Goal: Task Accomplishment & Management: Manage account settings

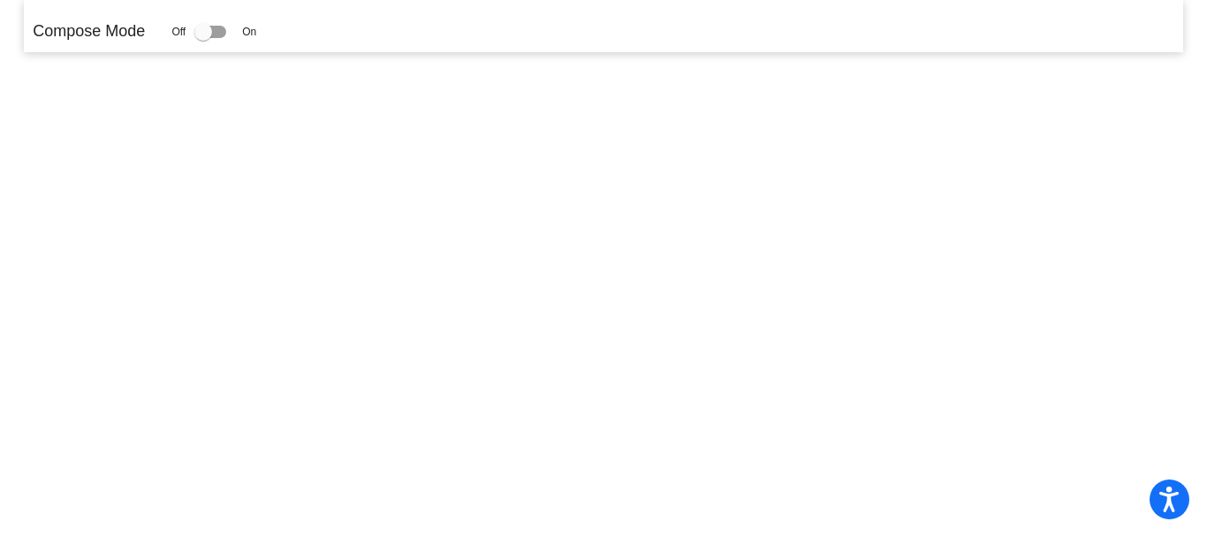
click at [205, 37] on div at bounding box center [203, 32] width 18 height 18
click at [203, 38] on input "checkbox" at bounding box center [202, 38] width 1 height 1
checkbox input "true"
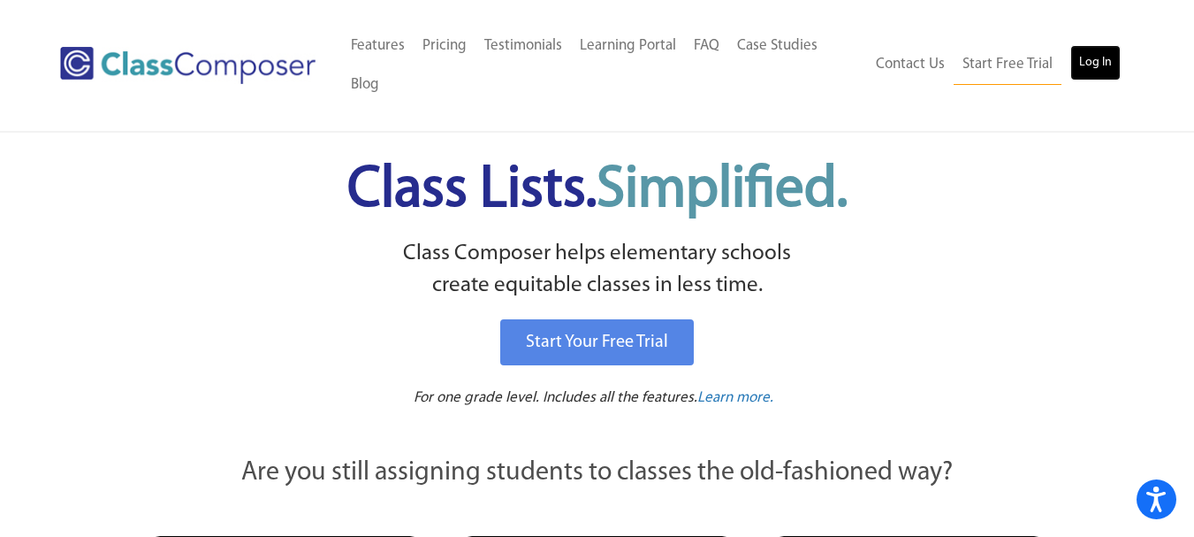
click at [1094, 65] on link "Log In" at bounding box center [1095, 62] width 50 height 35
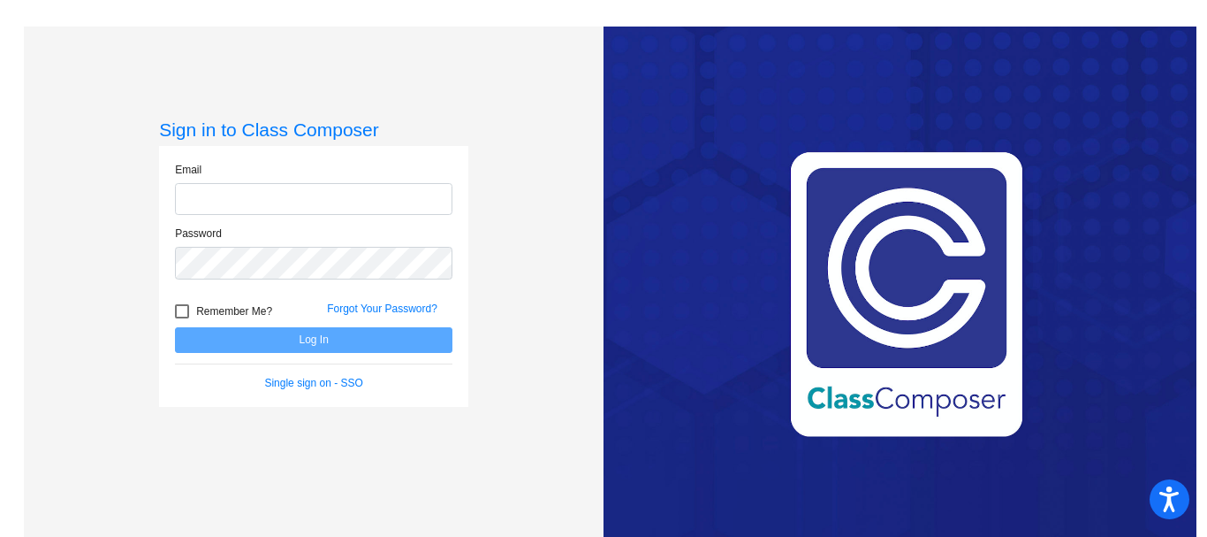
type input "annette.landry@bkwschools.org"
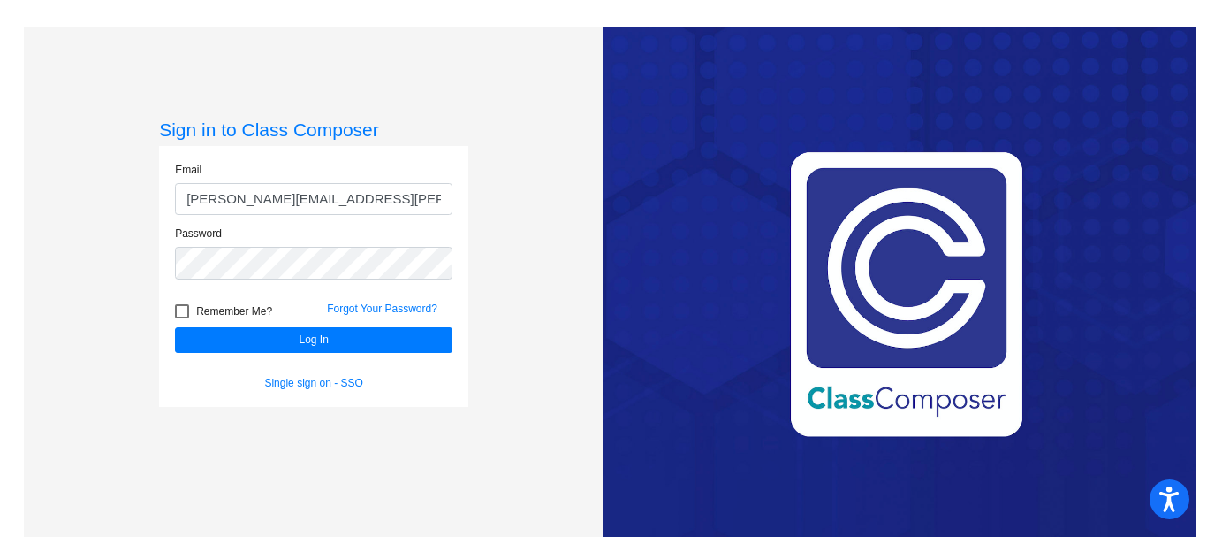
click at [296, 354] on form "Email annette.landry@bkwschools.org Password Remember Me? Forgot Your Password?…" at bounding box center [314, 276] width 278 height 229
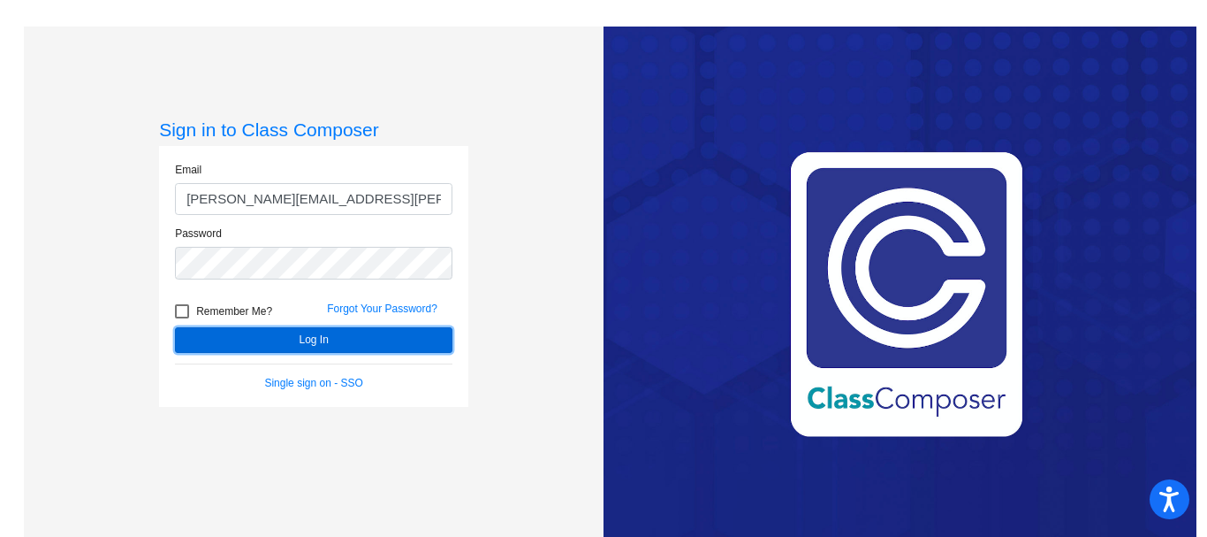
click at [304, 345] on button "Log In" at bounding box center [314, 340] width 278 height 26
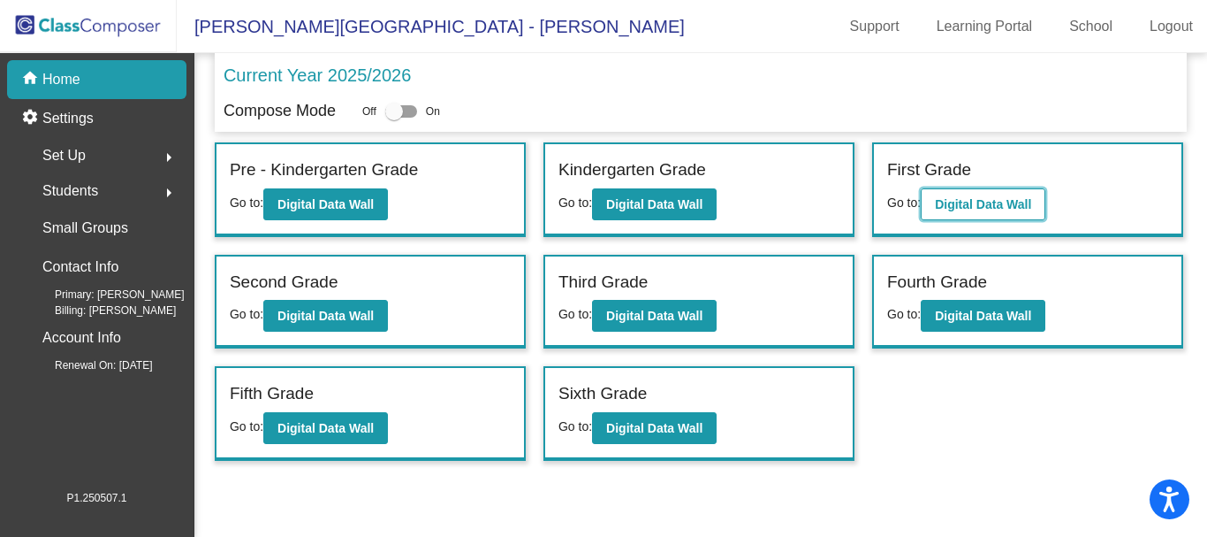
click at [962, 209] on b "Digital Data Wall" at bounding box center [983, 204] width 96 height 14
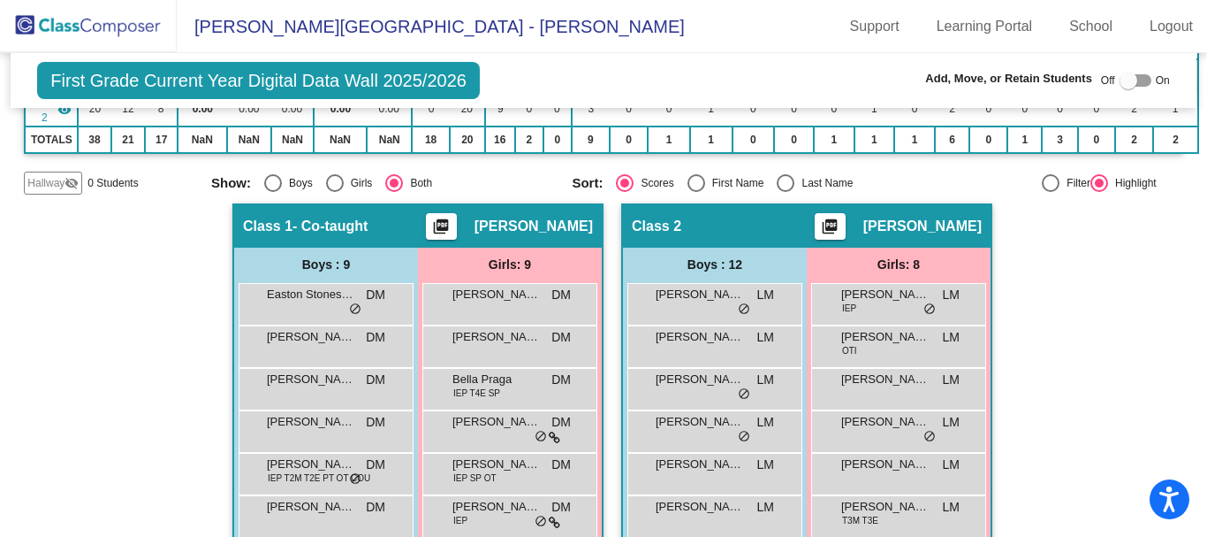
scroll to position [247, 0]
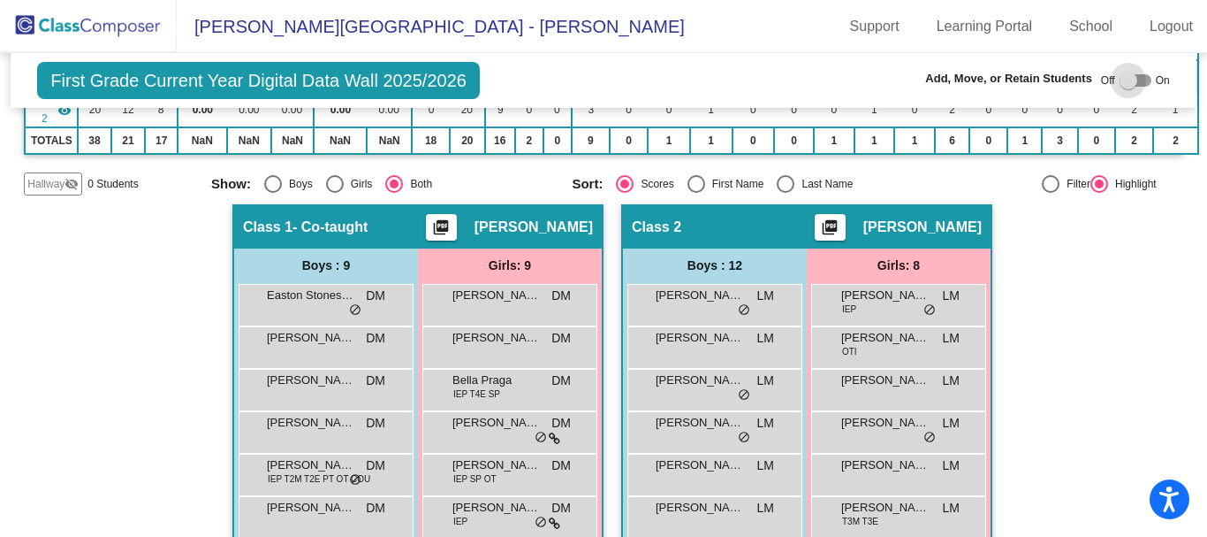
click at [1120, 75] on div at bounding box center [1129, 81] width 18 height 18
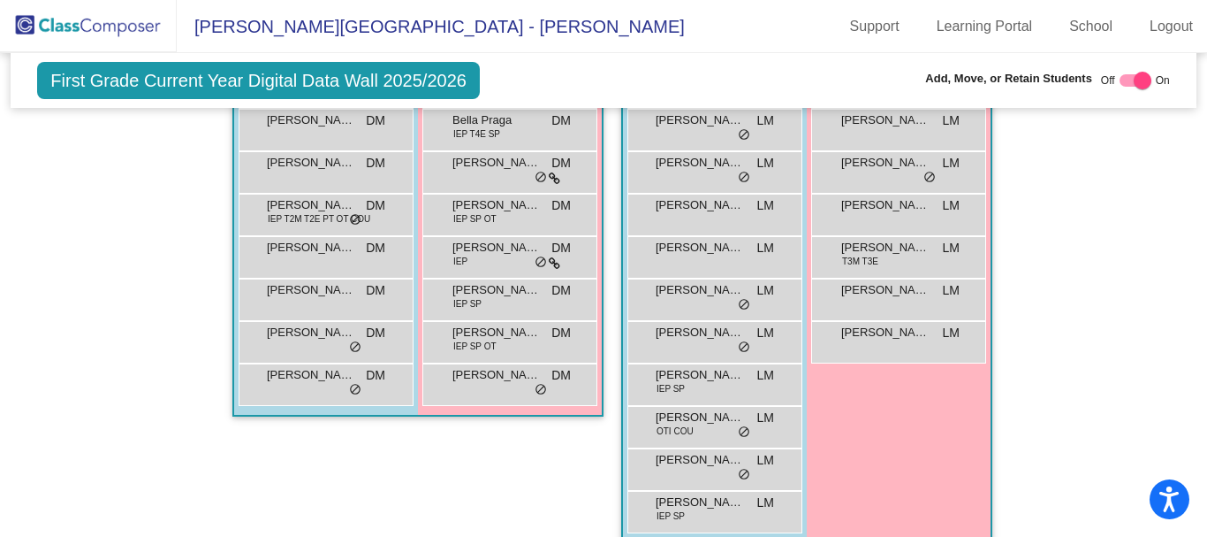
scroll to position [541, 0]
click at [1134, 79] on div at bounding box center [1143, 81] width 18 height 18
checkbox input "false"
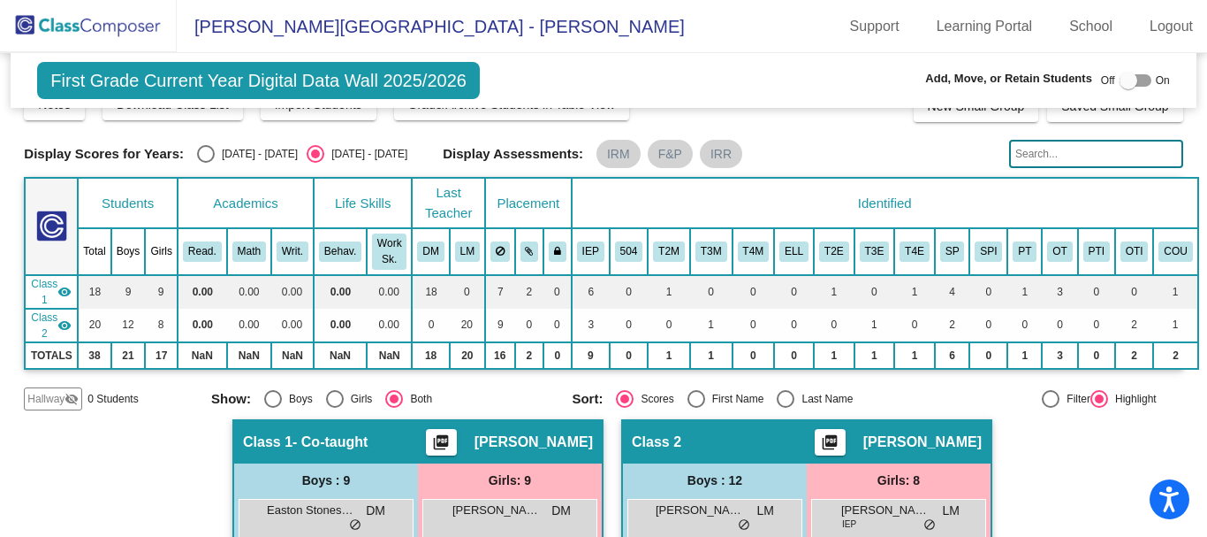
scroll to position [0, 0]
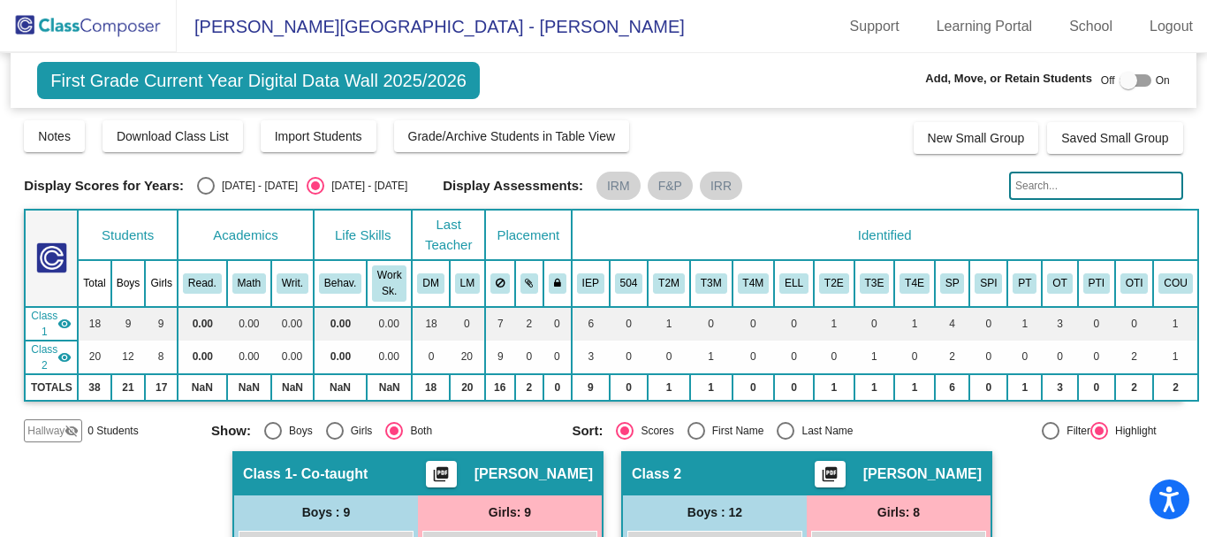
click at [43, 29] on img at bounding box center [88, 26] width 177 height 52
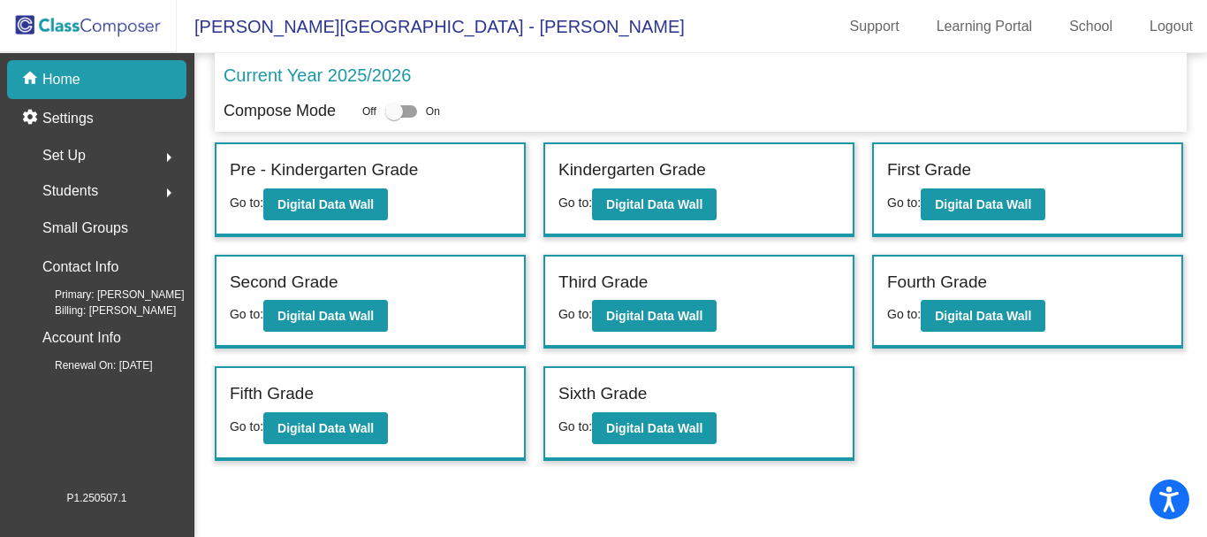
click at [56, 152] on span "Set Up" at bounding box center [63, 155] width 43 height 25
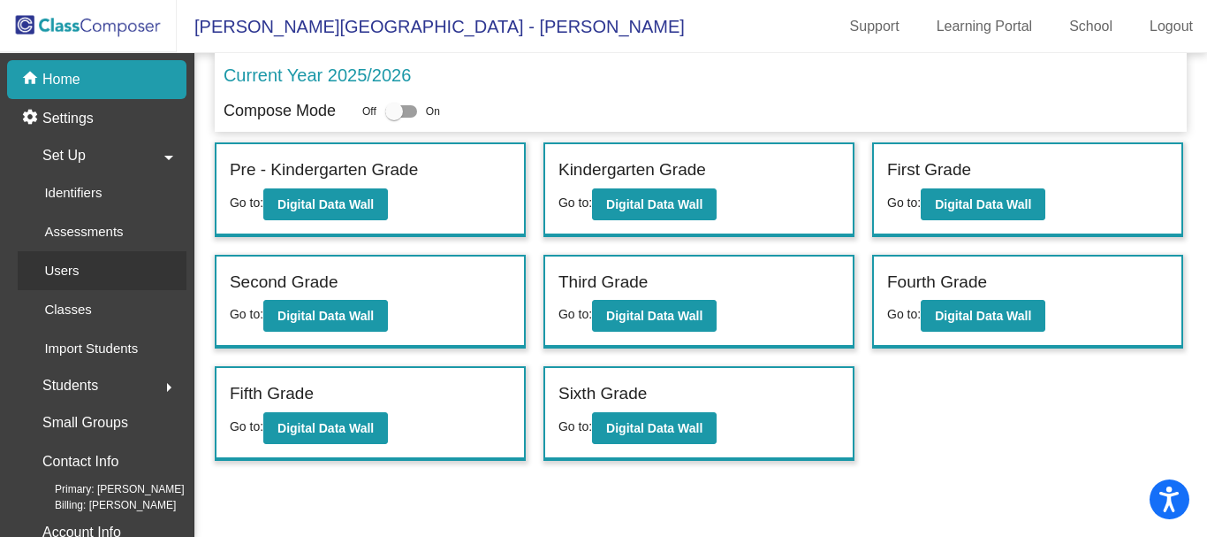
click at [61, 260] on p "Users" at bounding box center [61, 270] width 34 height 21
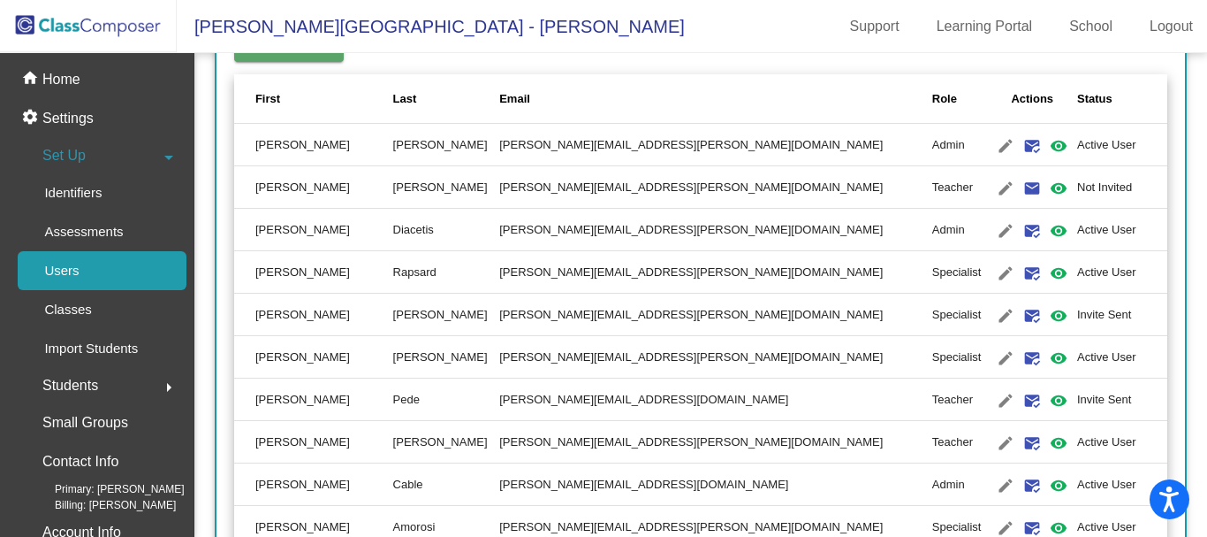
scroll to position [306, 0]
click at [1022, 444] on mat-icon "mark_email_read" at bounding box center [1032, 441] width 21 height 21
click at [550, 377] on td "lisa.pede@bkwschools.org" at bounding box center [715, 398] width 433 height 42
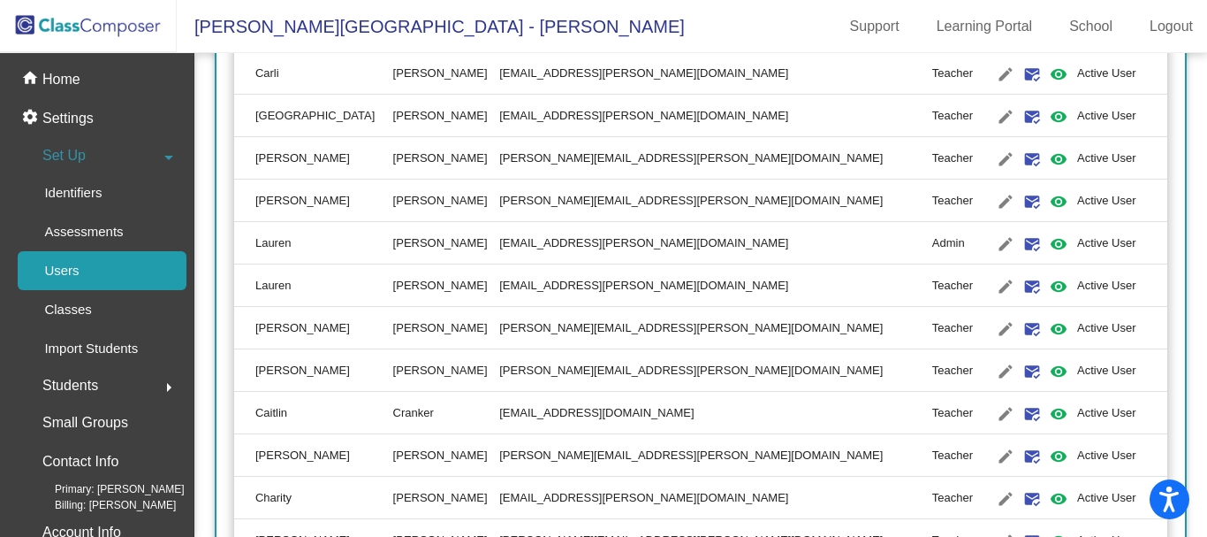
scroll to position [1014, 0]
click at [995, 240] on mat-icon "edit" at bounding box center [1005, 242] width 21 height 21
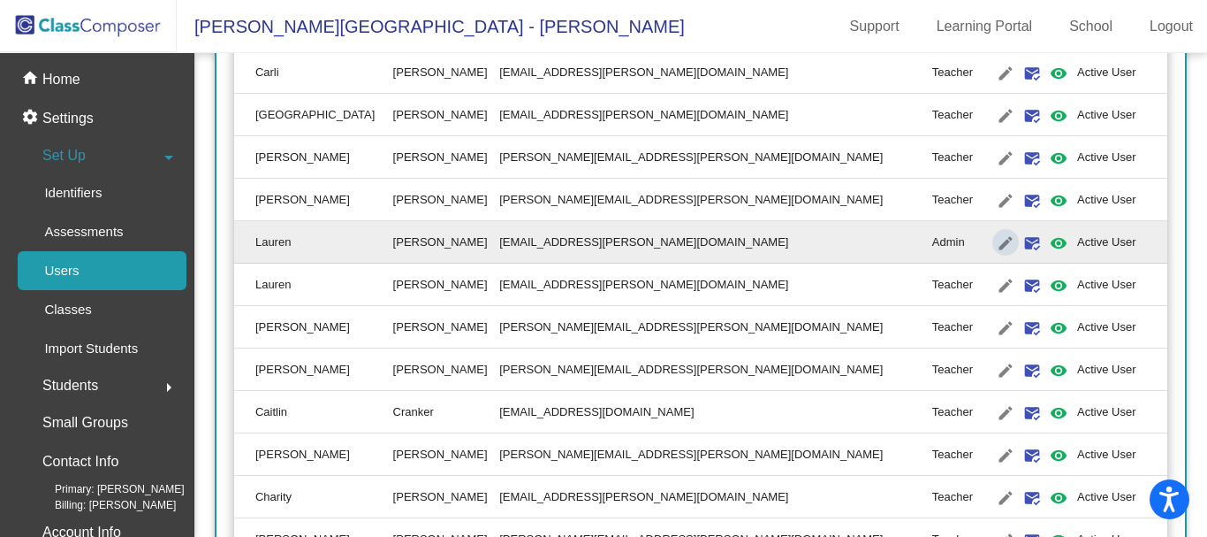
type input "Lauren"
type input "Larkin"
type input "lauren.larkin@bkwschools.org"
radio input "true"
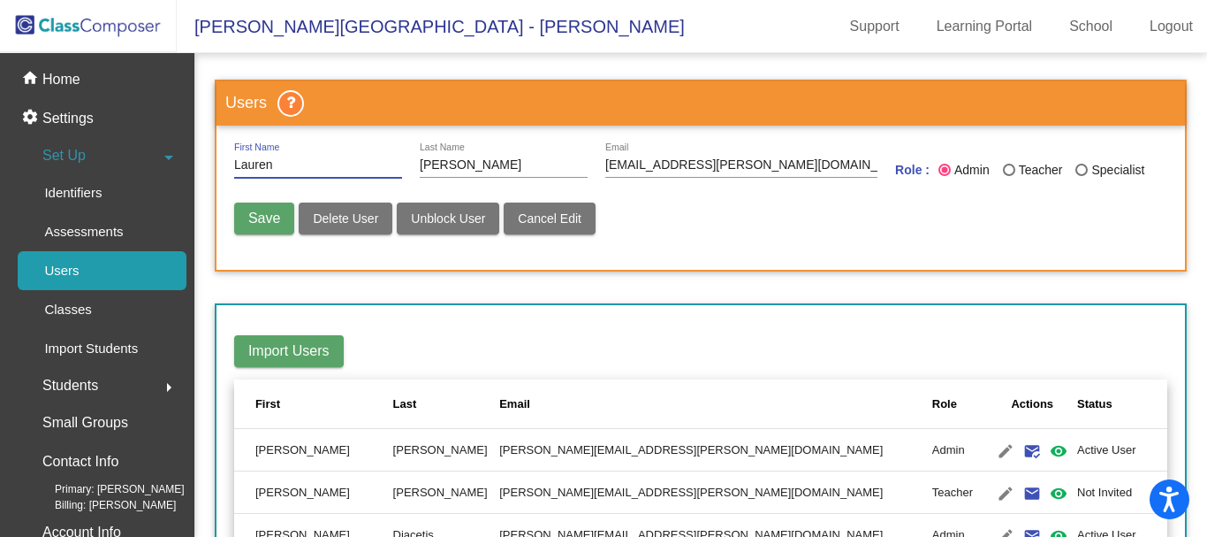
click at [493, 162] on input "Larkin" at bounding box center [504, 165] width 168 height 14
type input "L"
type input "Cappadona"
click at [676, 167] on input "lauren.larkin@bkwschools.org" at bounding box center [741, 165] width 272 height 14
type input "lauren.cappadona@bkwschools.org"
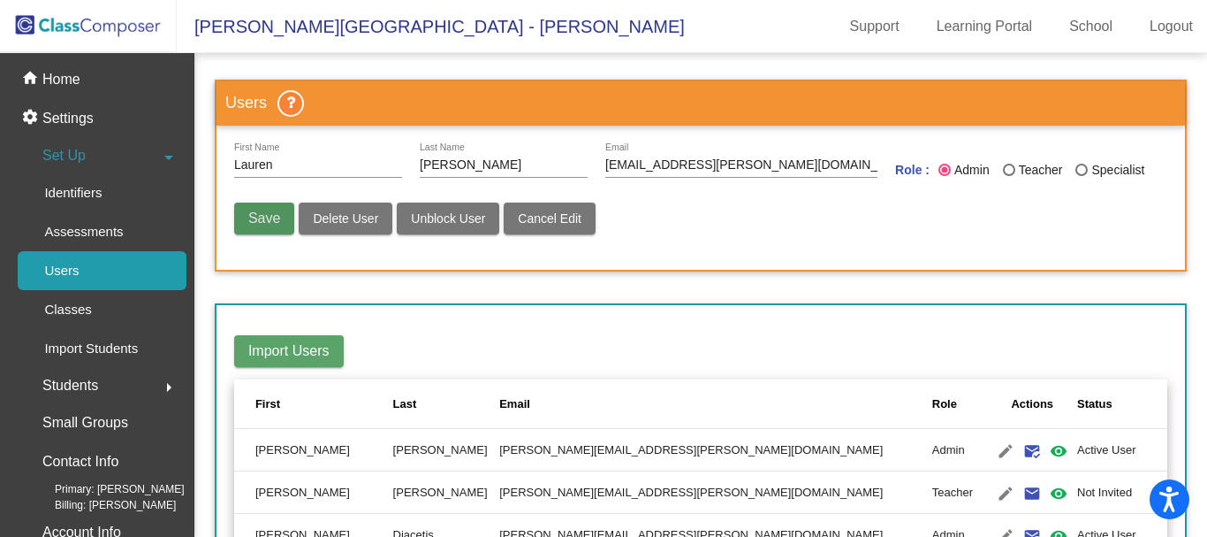
click at [264, 227] on button "Save" at bounding box center [264, 218] width 60 height 32
radio input "false"
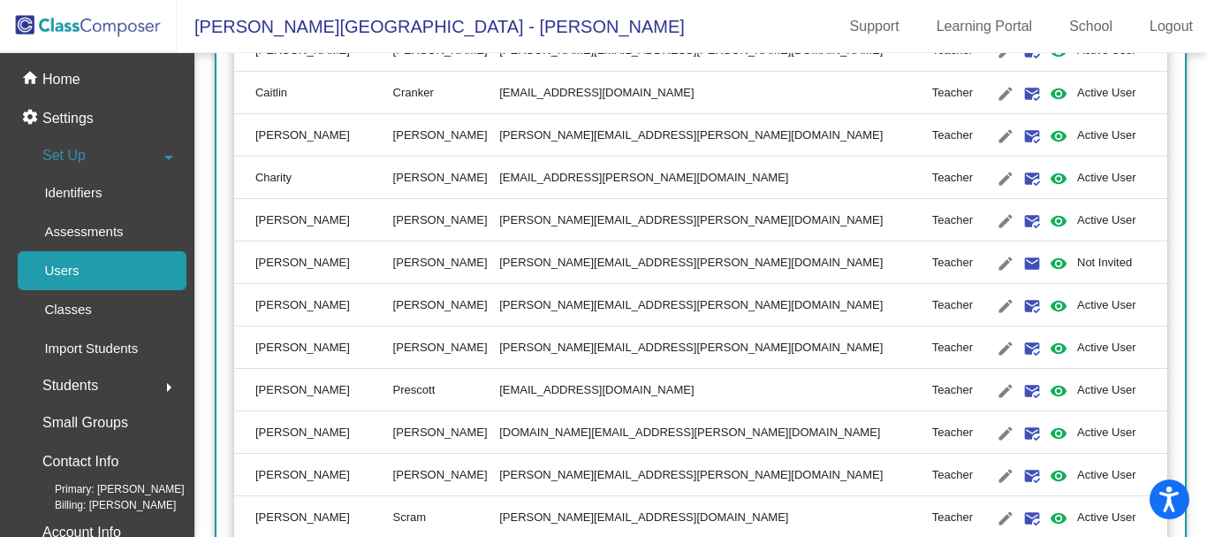
scroll to position [1334, 0]
click at [1077, 302] on td "Active User" at bounding box center [1122, 304] width 90 height 42
click at [1022, 305] on mat-icon "mark_email_read" at bounding box center [1032, 304] width 21 height 21
click at [995, 307] on mat-icon "edit" at bounding box center [1005, 304] width 21 height 21
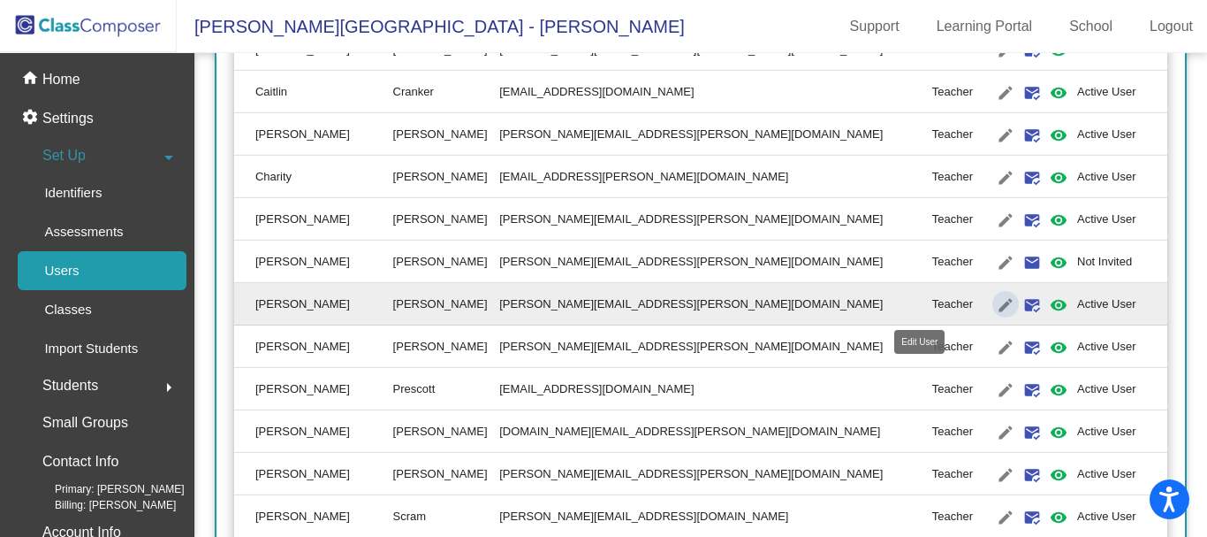
type input "Darlene"
type input "Thurber"
type input "darlene.thurber@bkwschools.org"
radio input "true"
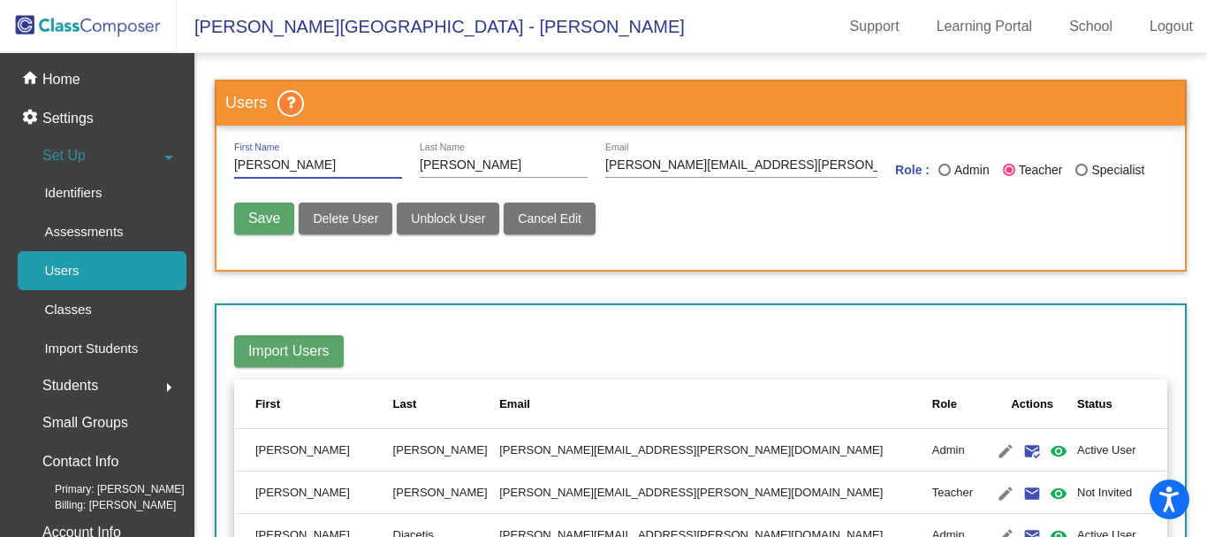
click at [339, 221] on span "Delete User" at bounding box center [345, 218] width 65 height 14
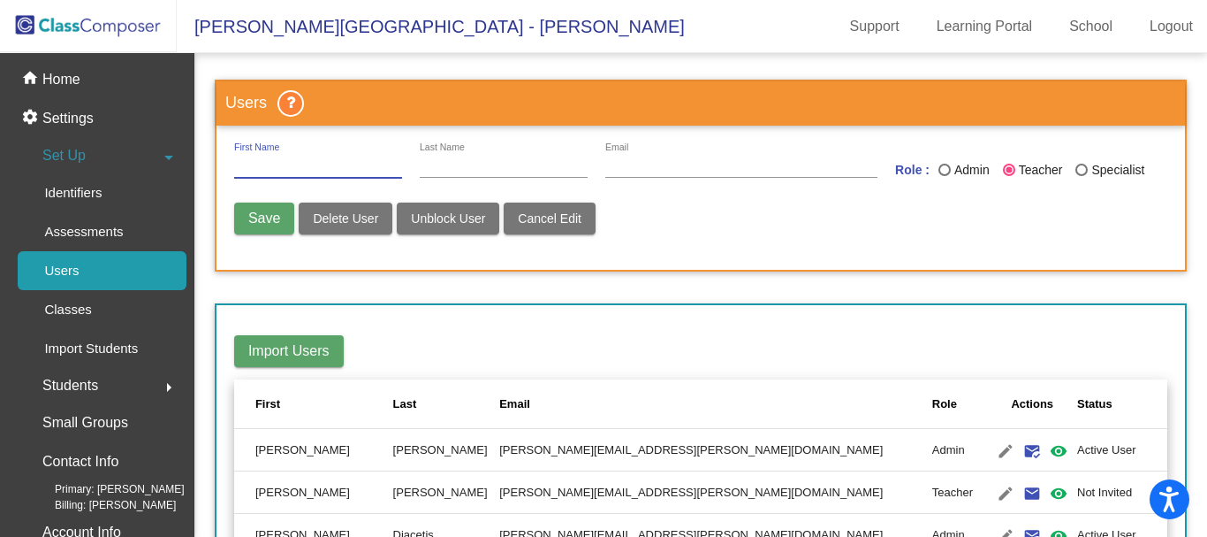
radio input "false"
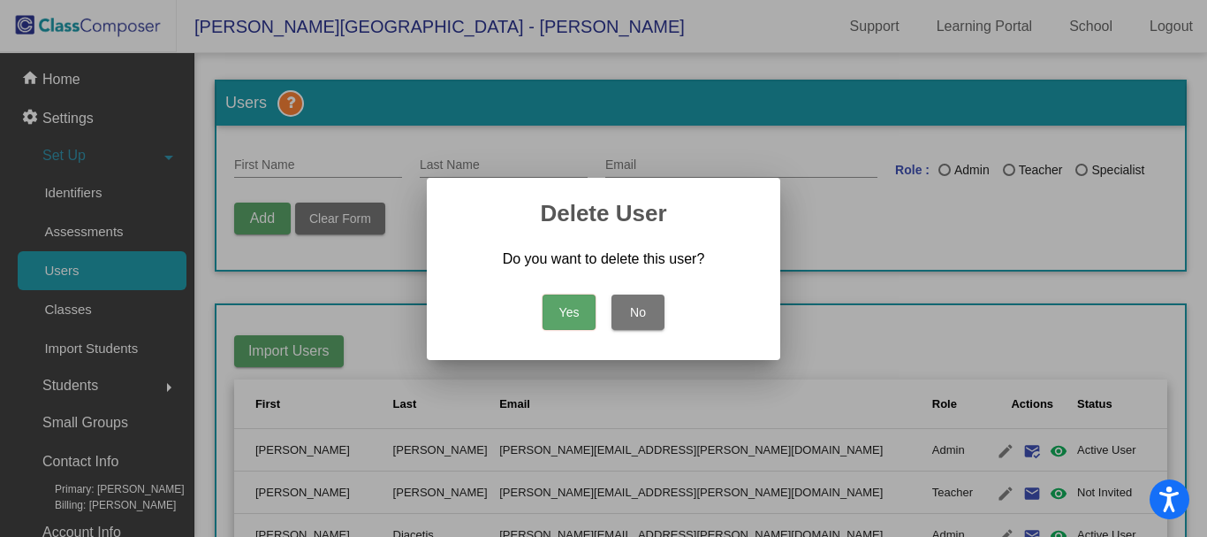
click at [547, 321] on button "Yes" at bounding box center [569, 311] width 53 height 35
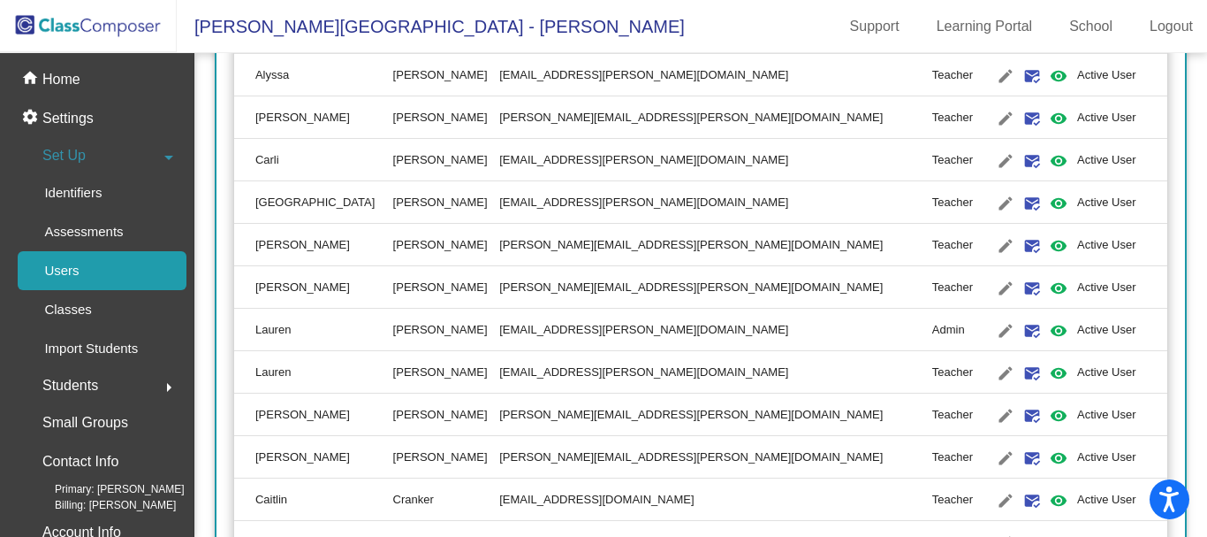
scroll to position [927, 0]
click at [995, 202] on mat-icon "edit" at bounding box center [1005, 202] width 21 height 21
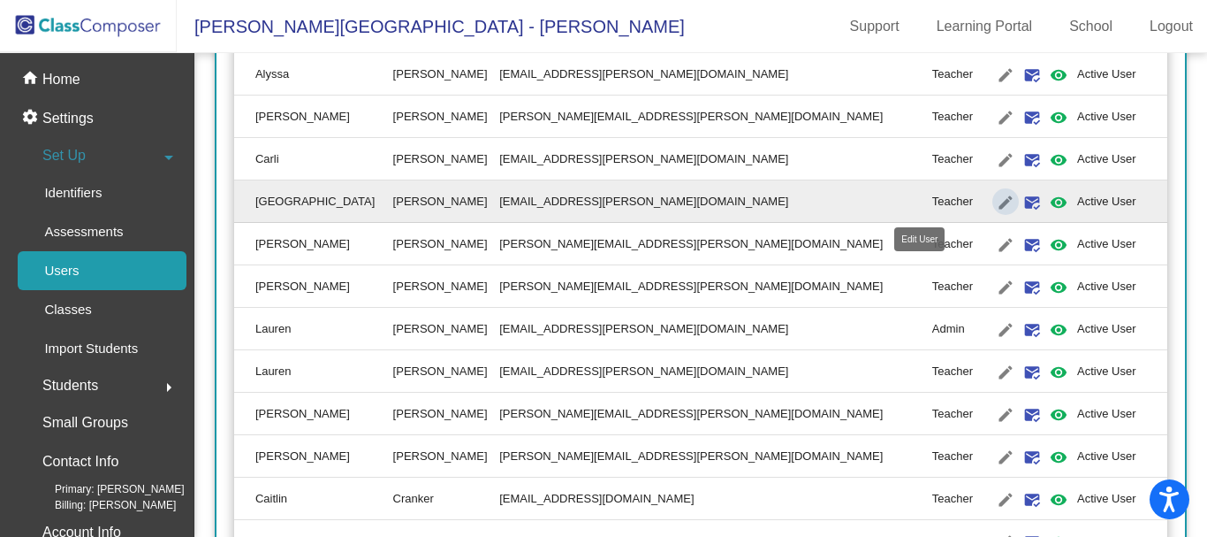
type input "Madison"
type input "Crandall"
type input "madison.crandall@bkwschools.org"
radio input "true"
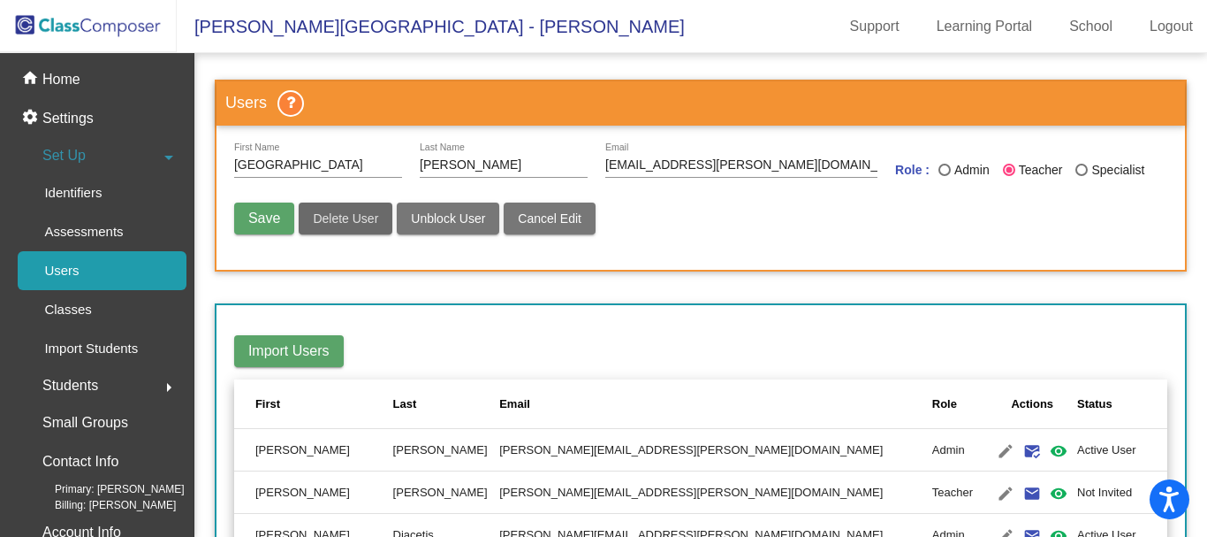
click at [341, 227] on button "Delete User" at bounding box center [346, 218] width 94 height 32
radio input "false"
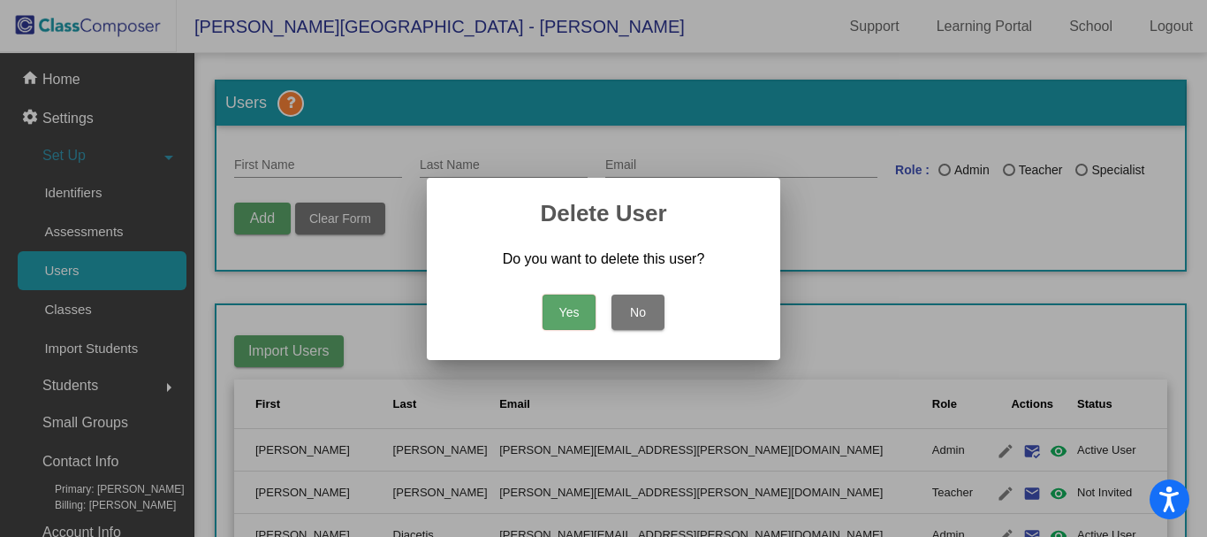
click at [558, 317] on button "Yes" at bounding box center [569, 311] width 53 height 35
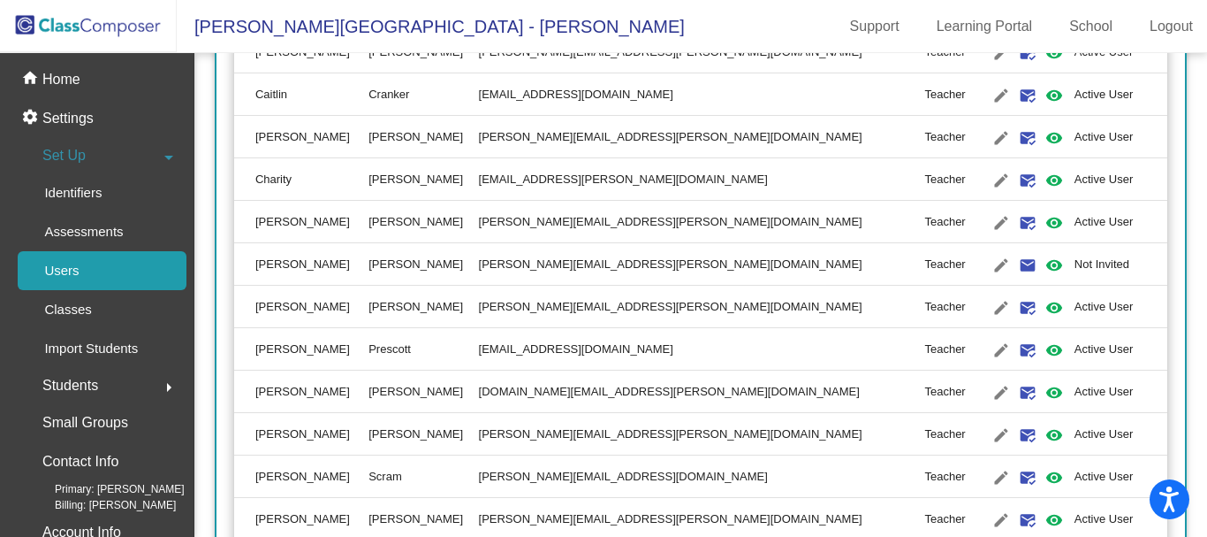
scroll to position [1290, 0]
click at [991, 391] on mat-icon "edit" at bounding box center [1001, 391] width 21 height 21
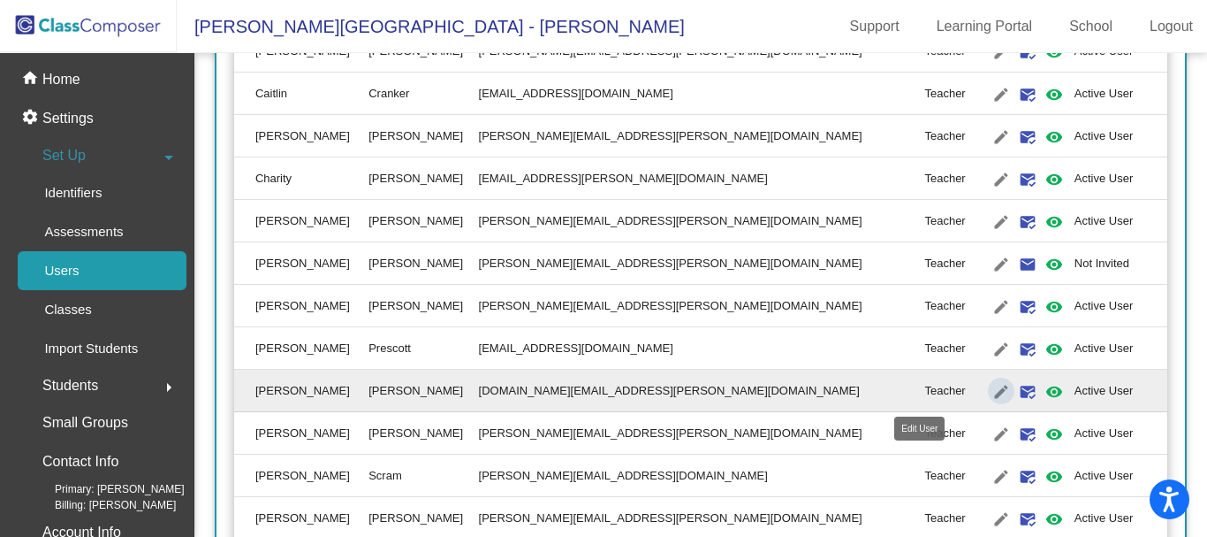
type input "Ali"
type input "Hughes"
type input "ali.hughes@bkwschools.org"
radio input "true"
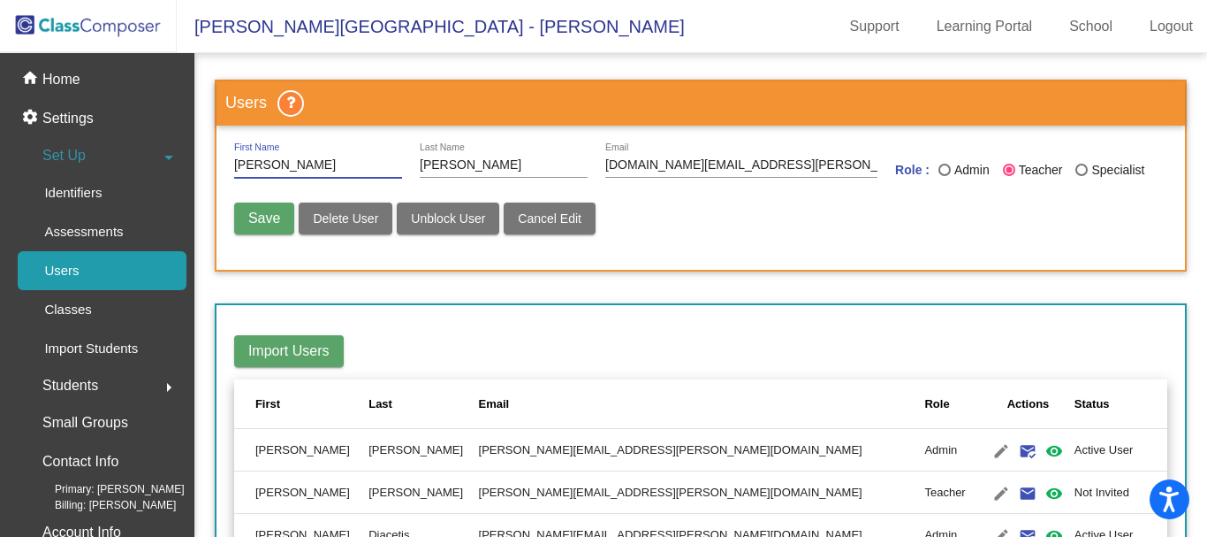
click at [348, 219] on span "Delete User" at bounding box center [345, 218] width 65 height 14
radio input "false"
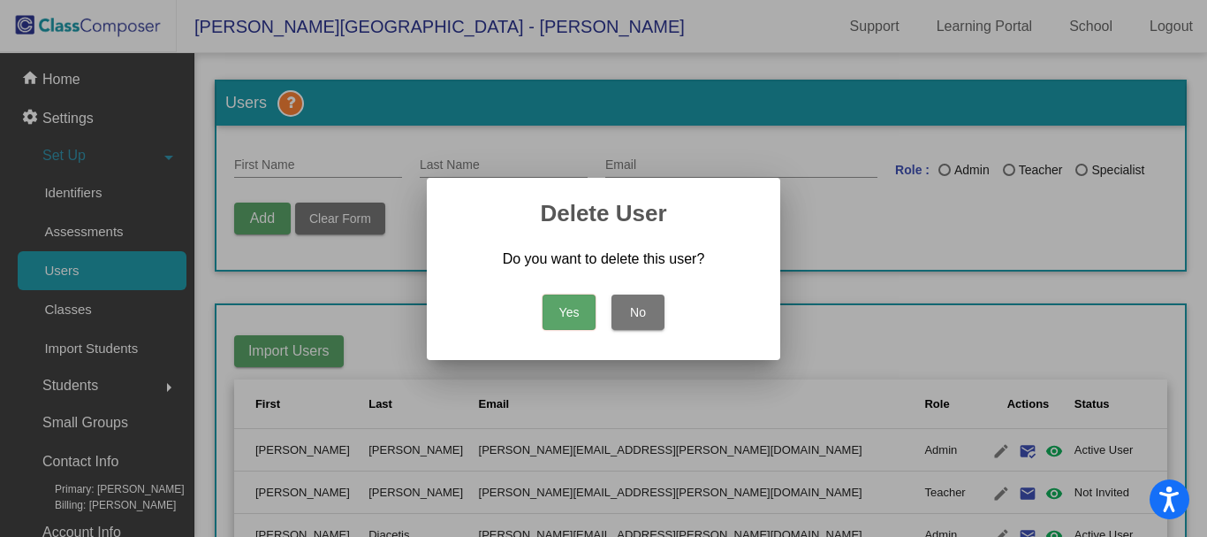
click at [567, 312] on button "Yes" at bounding box center [569, 311] width 53 height 35
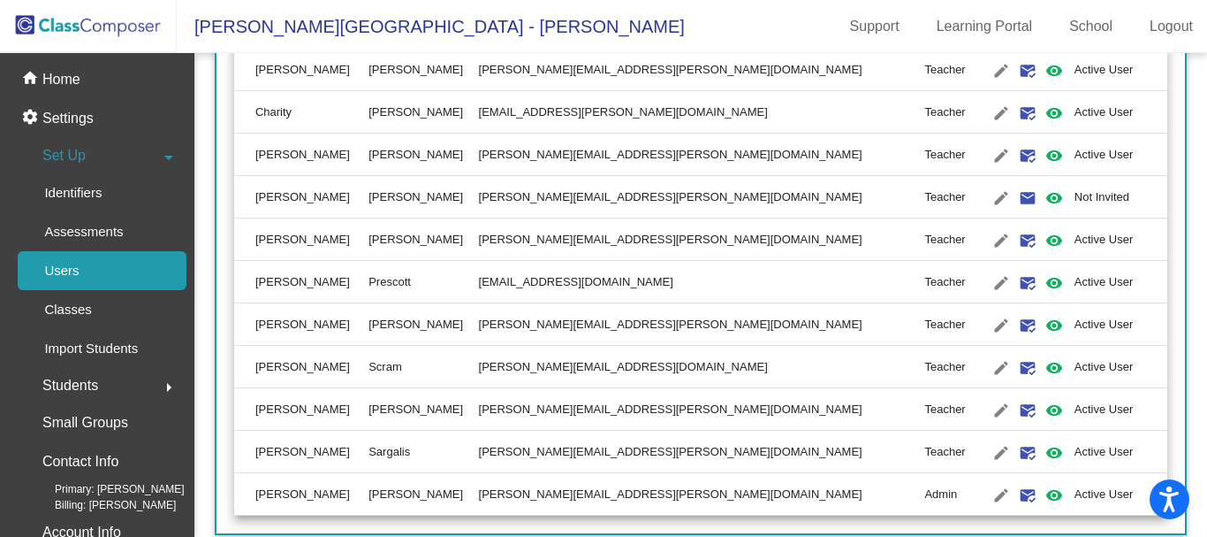
scroll to position [1386, 0]
